Goal: Transaction & Acquisition: Purchase product/service

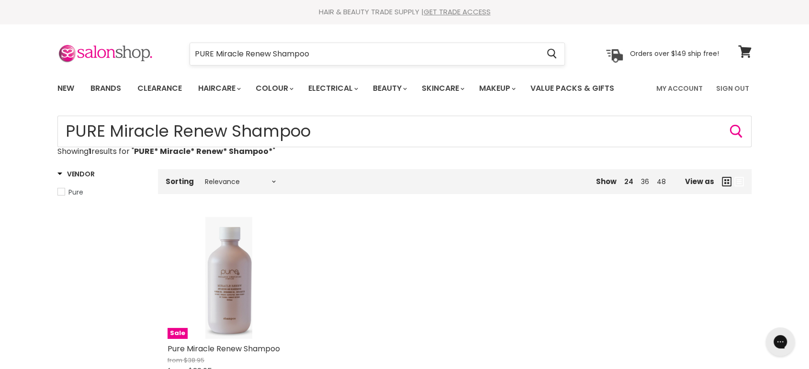
type input "PURE* Miracle* Renew* Shampoo*"
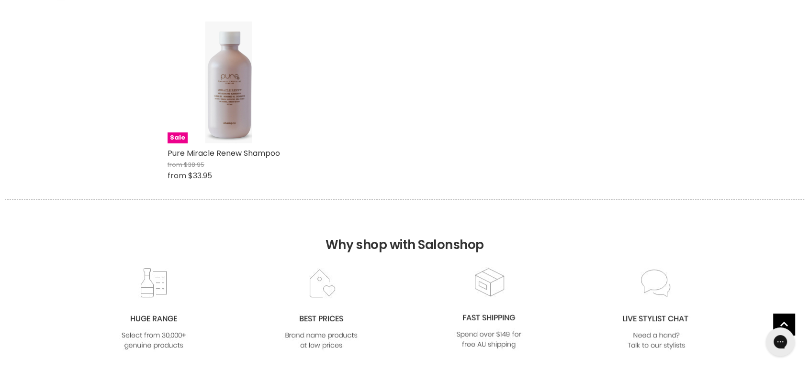
scroll to position [159, 0]
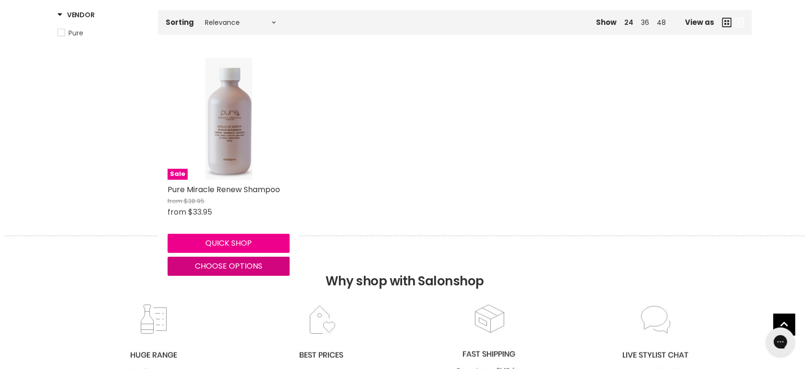
drag, startPoint x: 242, startPoint y: 267, endPoint x: 244, endPoint y: 254, distance: 12.6
click at [241, 267] on span "Choose options" at bounding box center [228, 266] width 67 height 11
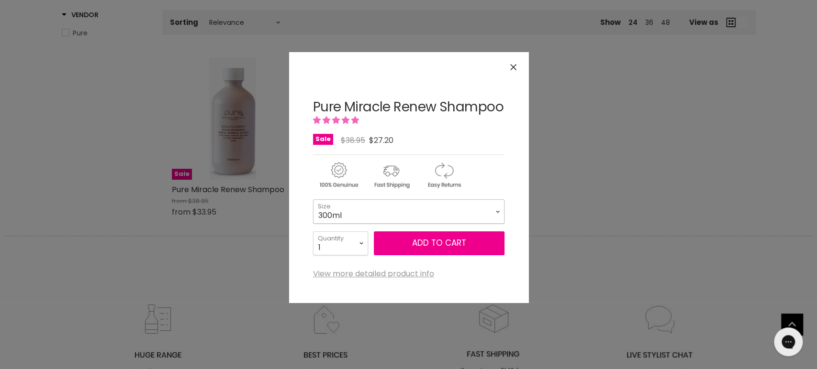
drag, startPoint x: 368, startPoint y: 229, endPoint x: 366, endPoint y: 236, distance: 7.3
click at [368, 223] on select "300ml 1 Litre" at bounding box center [408, 212] width 191 height 24
click at [313, 213] on select "300ml 1 Litre" at bounding box center [408, 212] width 191 height 24
select select "1 Litre"
click at [514, 70] on icon "Close" at bounding box center [513, 67] width 6 height 6
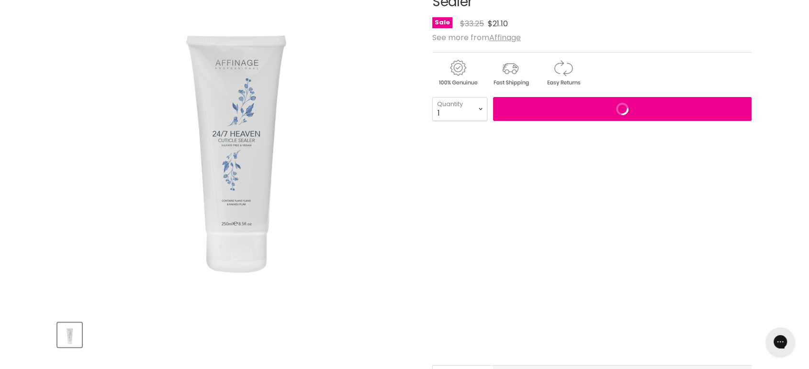
click at [605, 93] on div "Affinage Cleanse & Care 24/7 Heaven Cuticle Sealer No reviews Sale Original Pri…" at bounding box center [591, 250] width 319 height 588
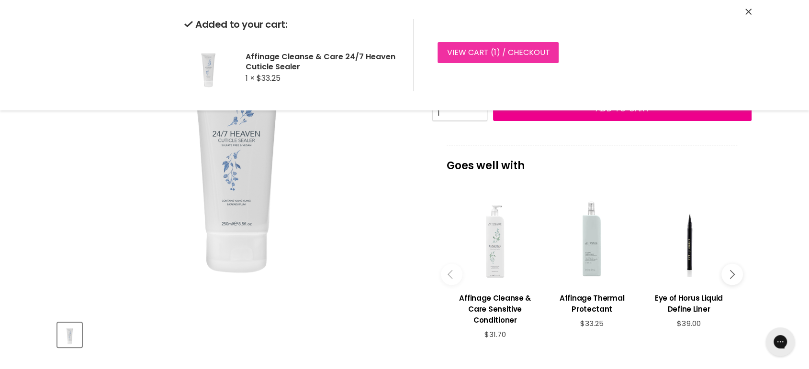
click at [501, 43] on link "View cart ( 1 ) / Checkout" at bounding box center [497, 52] width 121 height 21
click at [490, 53] on link "View cart ( 1 ) / Checkout" at bounding box center [497, 52] width 121 height 21
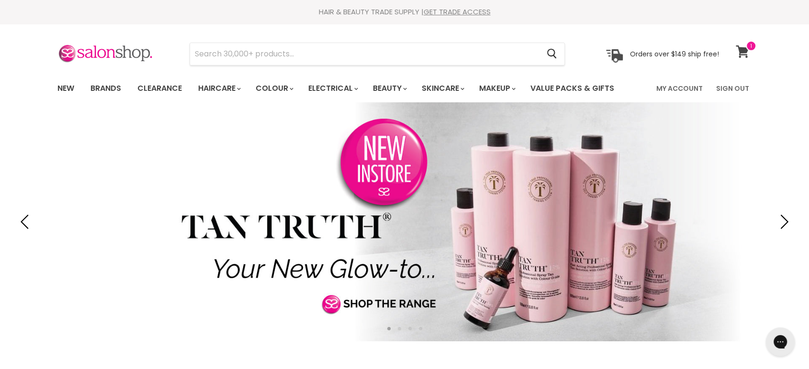
click at [741, 52] on icon at bounding box center [741, 51] width 13 height 12
